Goal: Information Seeking & Learning: Learn about a topic

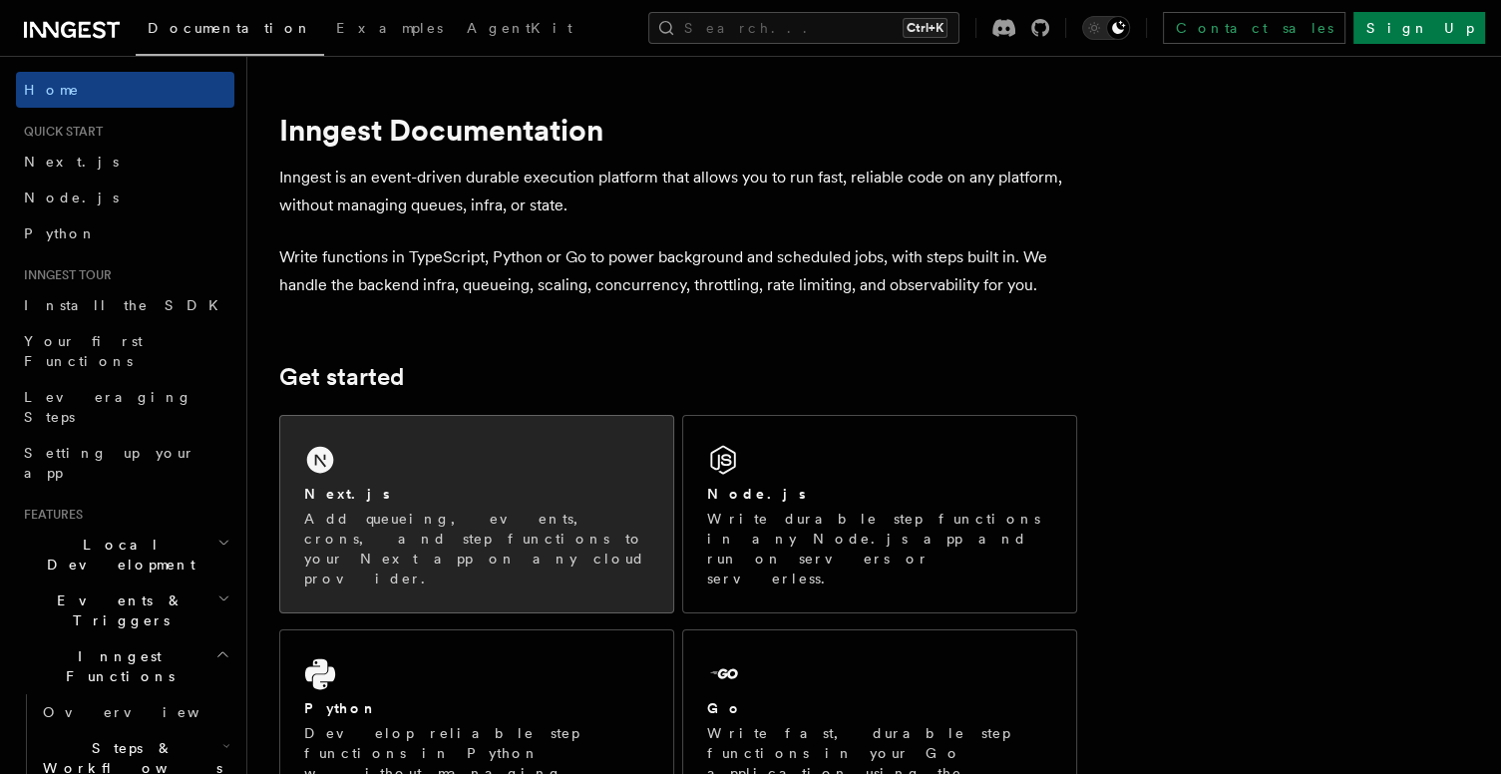
drag, startPoint x: 0, startPoint y: 0, endPoint x: 506, endPoint y: 487, distance: 701.6
click at [506, 487] on div "Next.js" at bounding box center [476, 494] width 345 height 21
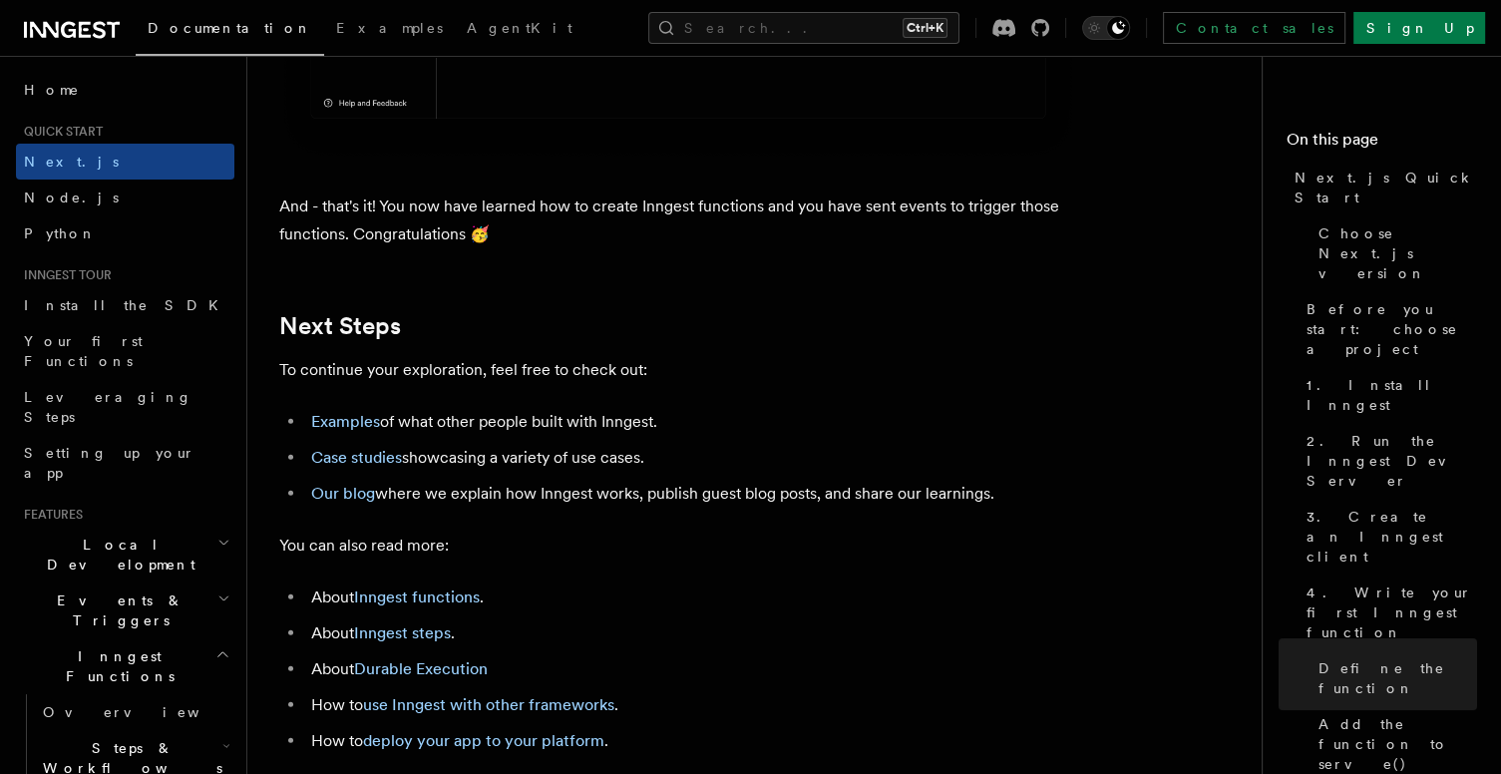
scroll to position [12364, 0]
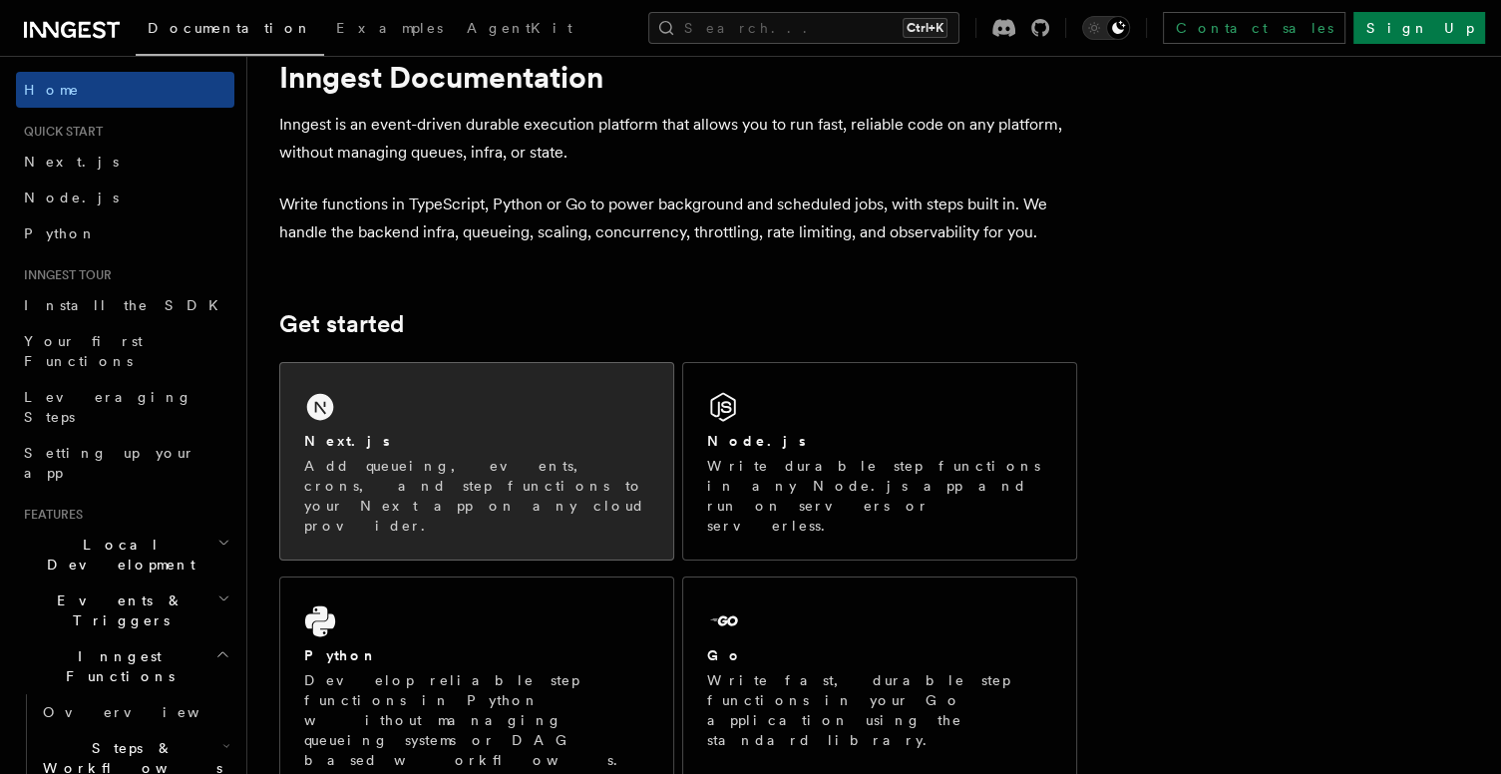
scroll to position [100, 0]
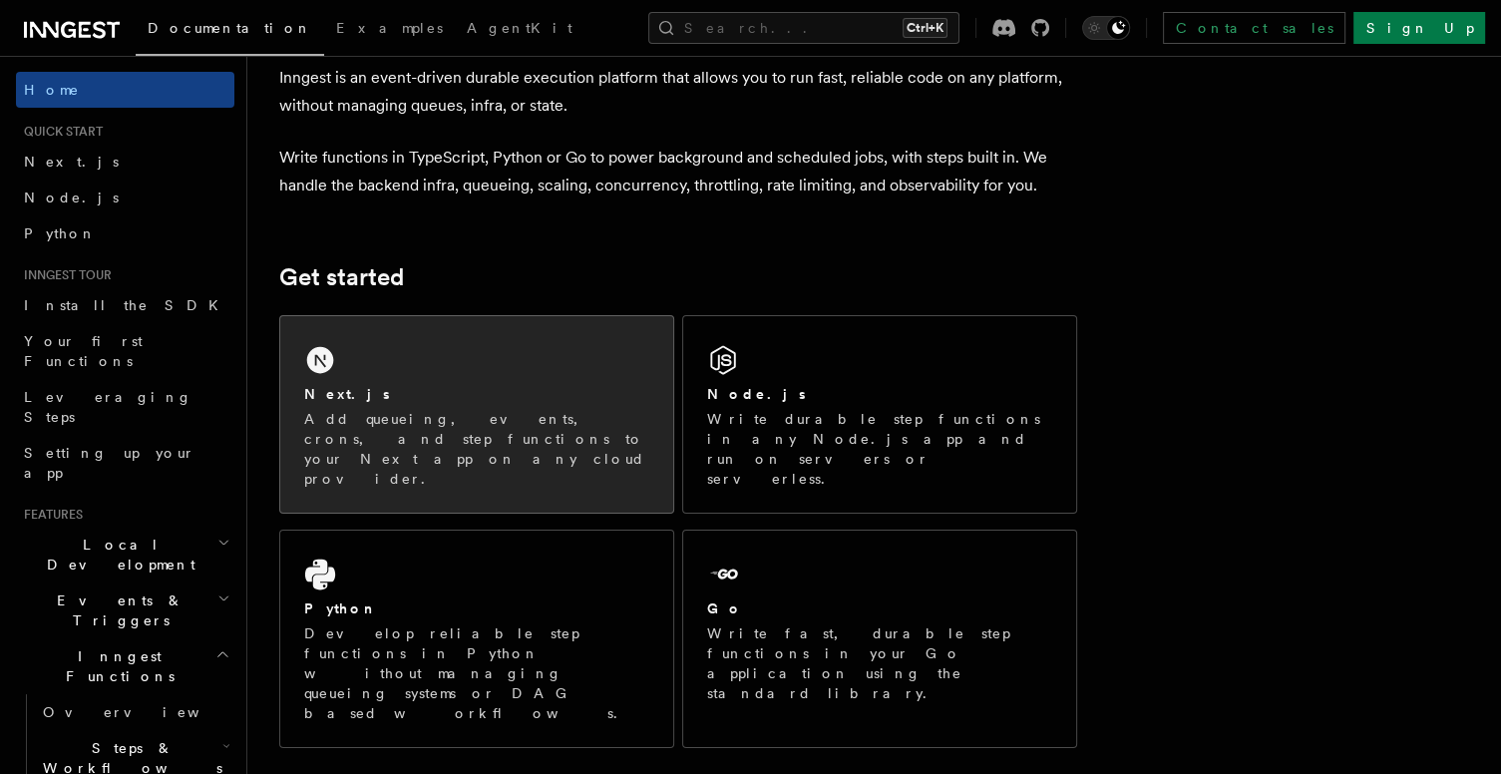
click at [504, 384] on div "Next.js" at bounding box center [476, 394] width 345 height 21
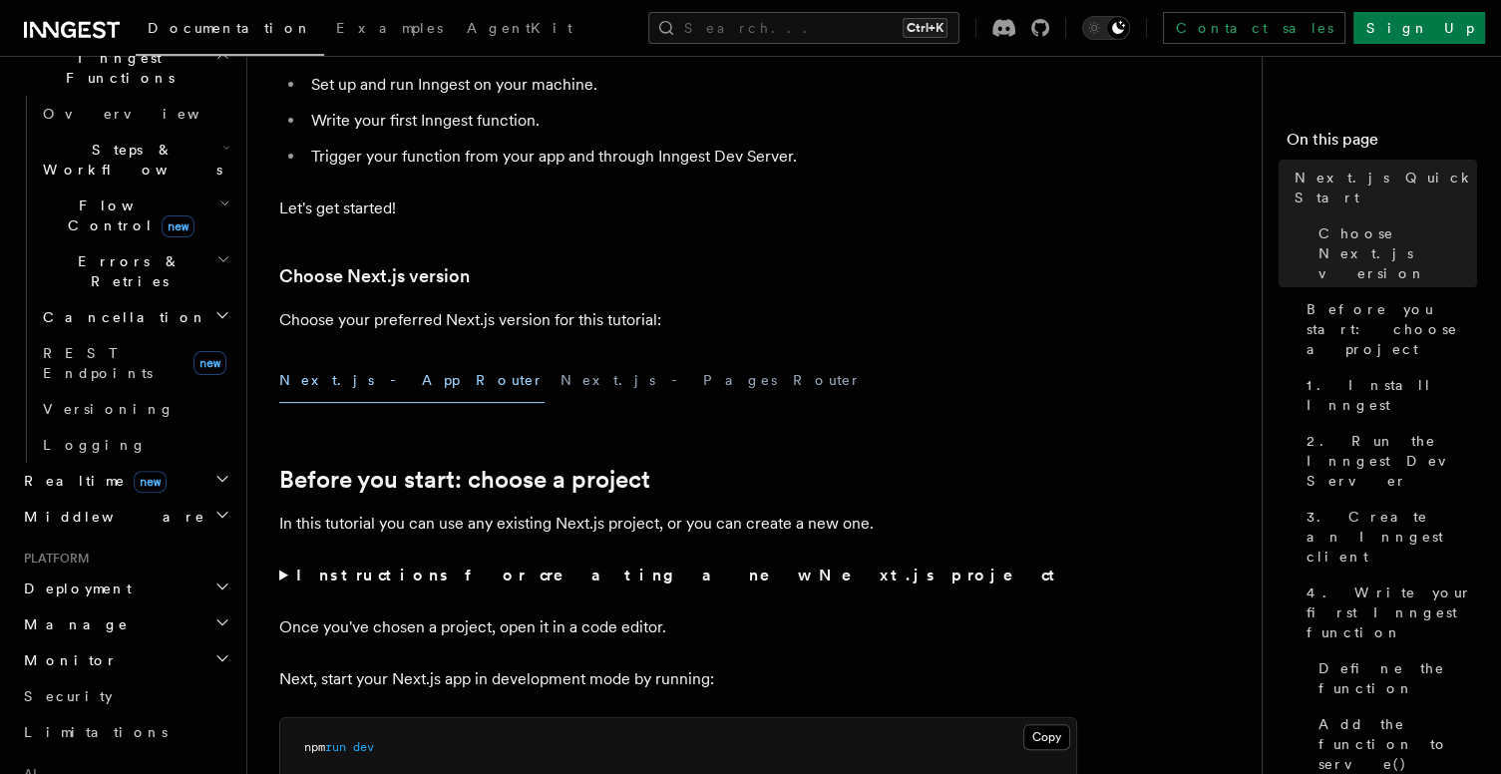
scroll to position [299, 0]
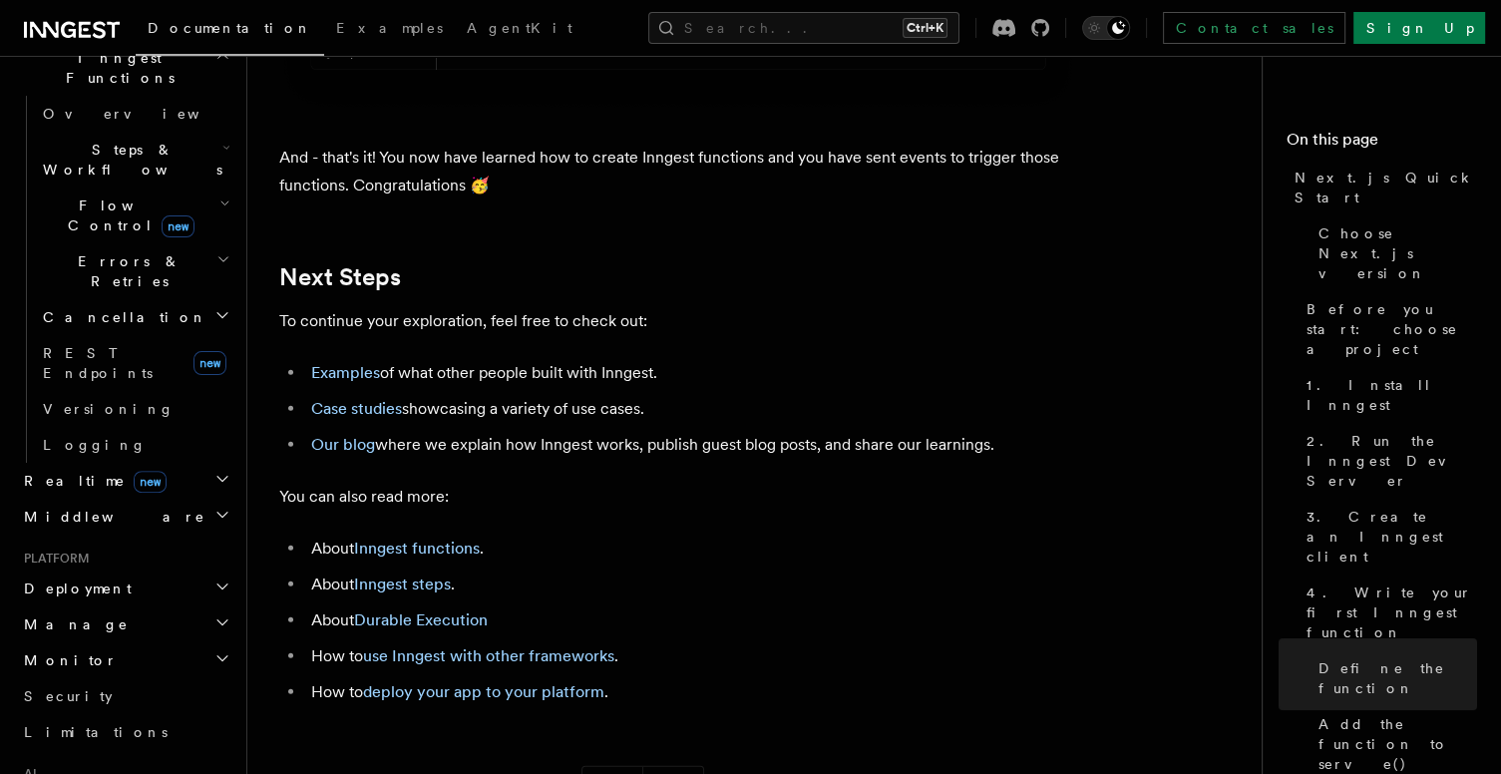
scroll to position [12285, 0]
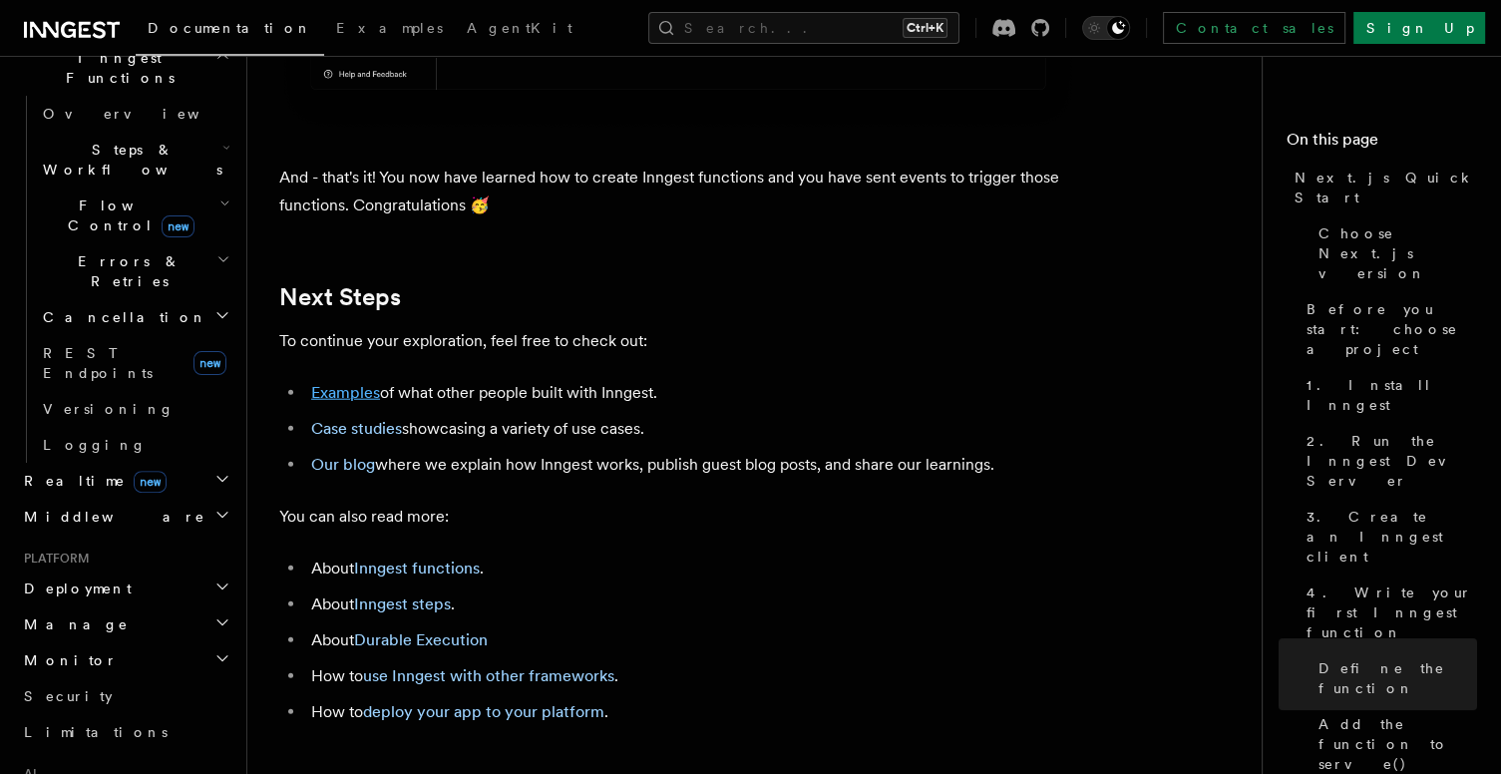
click at [337, 402] on link "Examples" at bounding box center [345, 392] width 69 height 19
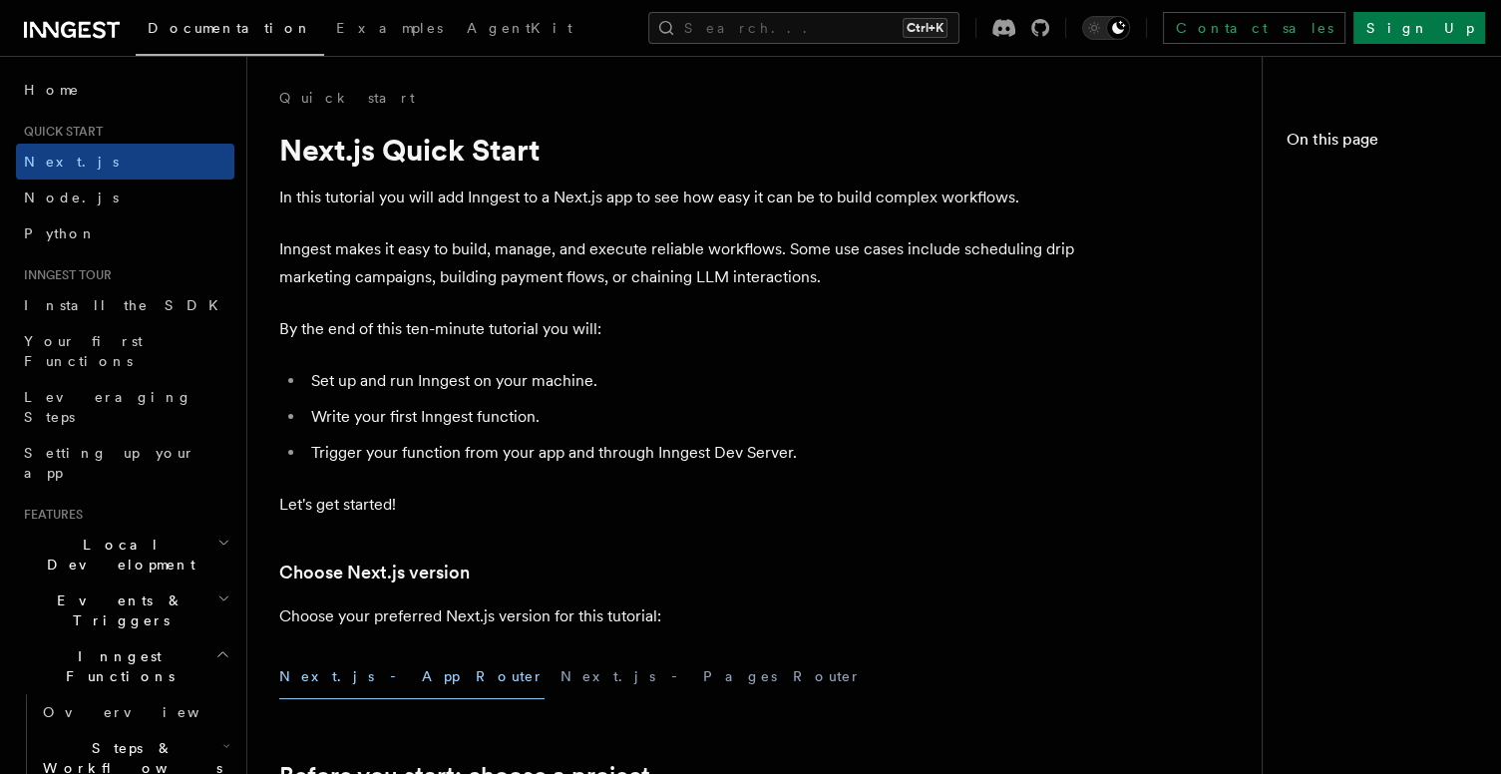
scroll to position [12285, 0]
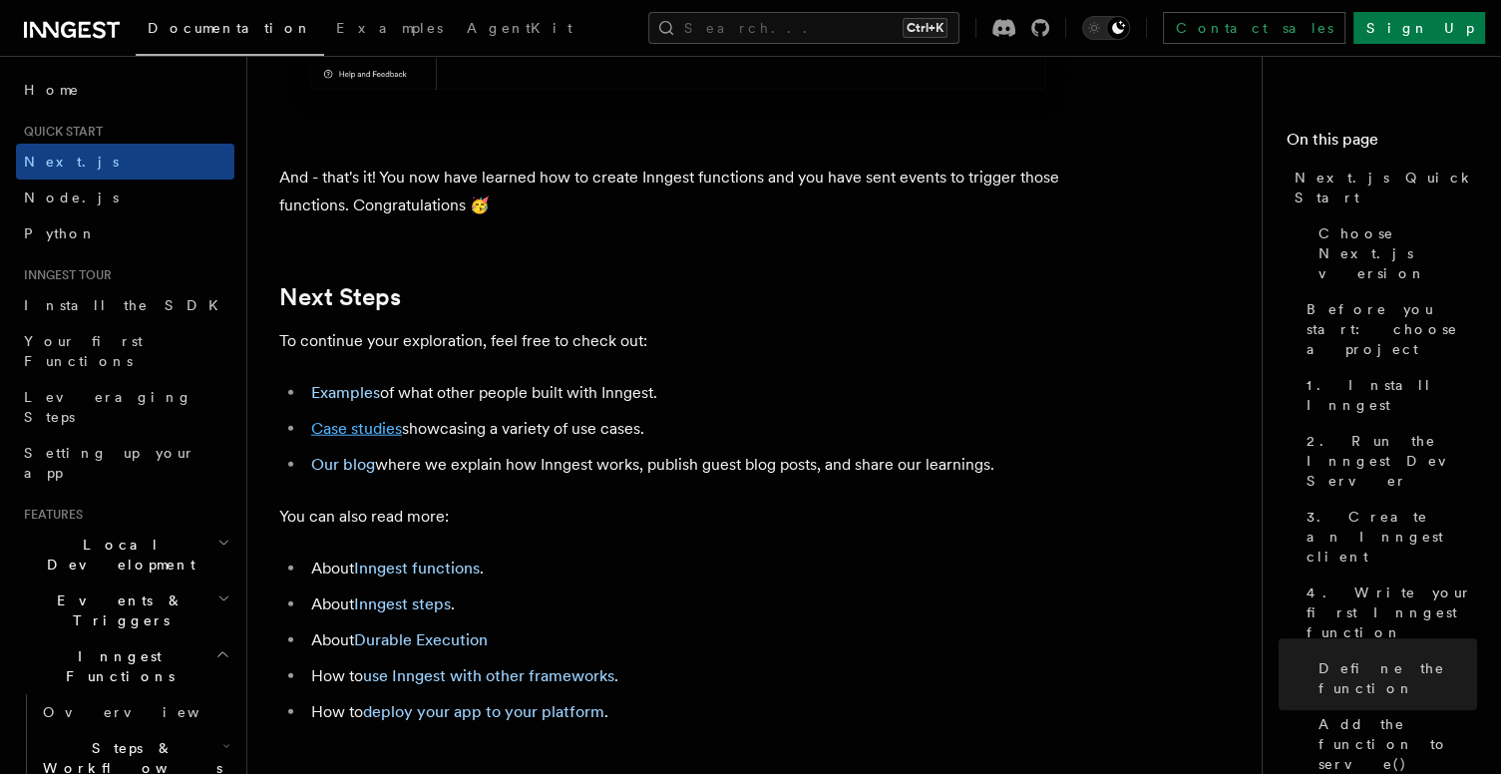
click at [381, 438] on link "Case studies" at bounding box center [356, 428] width 91 height 19
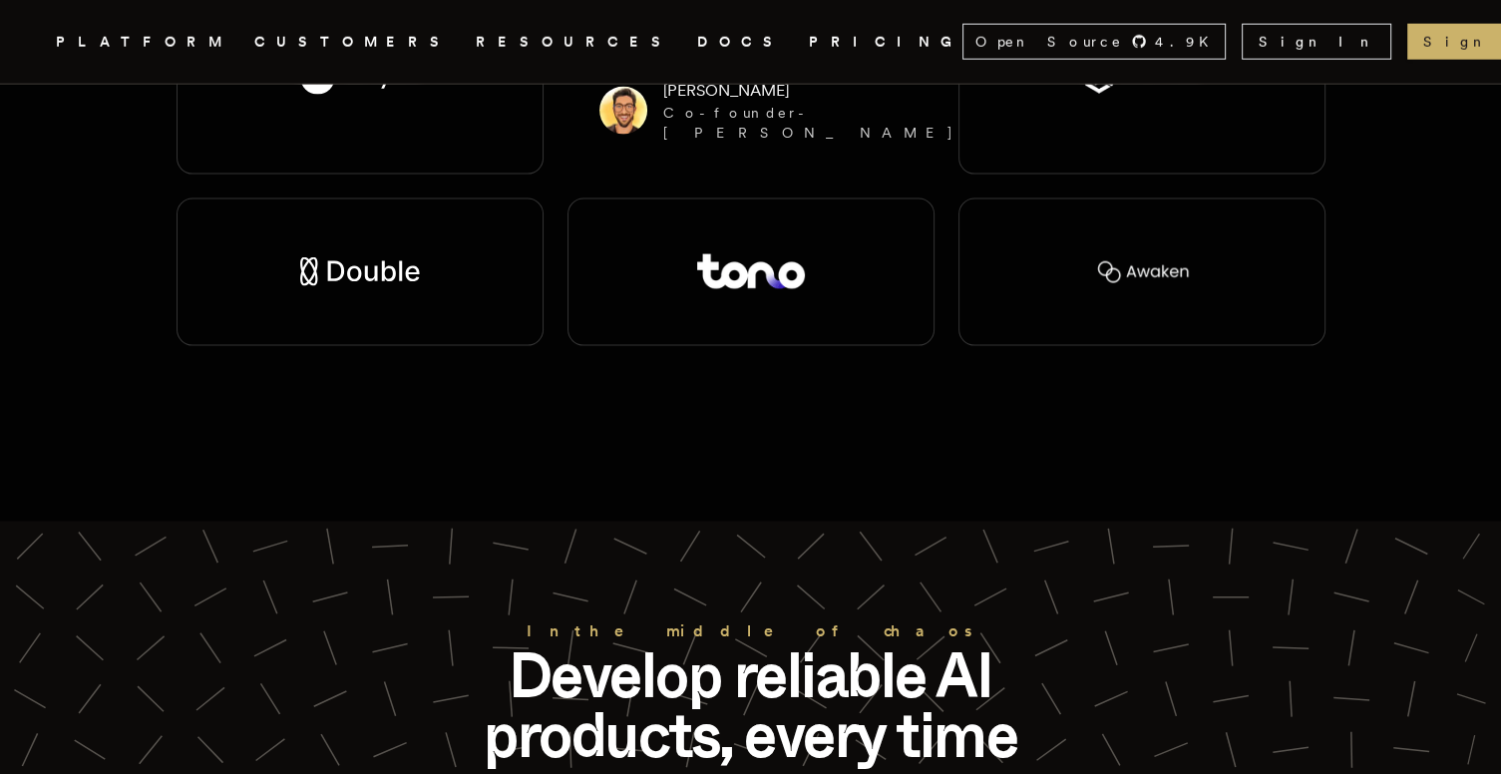
scroll to position [4487, 0]
